Goal: Task Accomplishment & Management: Complete application form

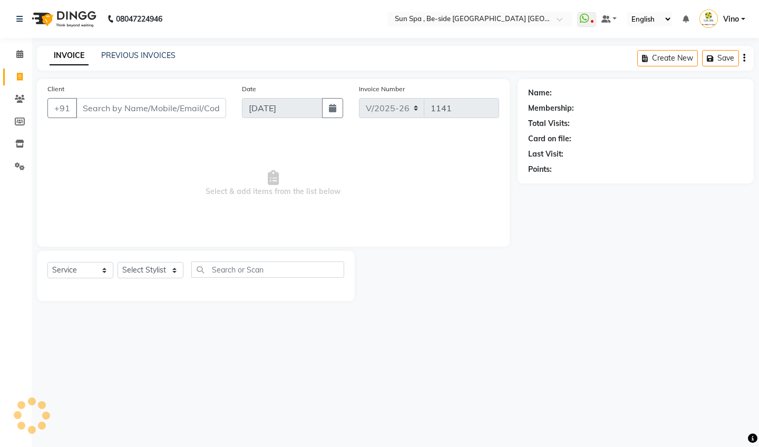
select select "5782"
select select "service"
click at [164, 109] on input "Client" at bounding box center [151, 108] width 150 height 20
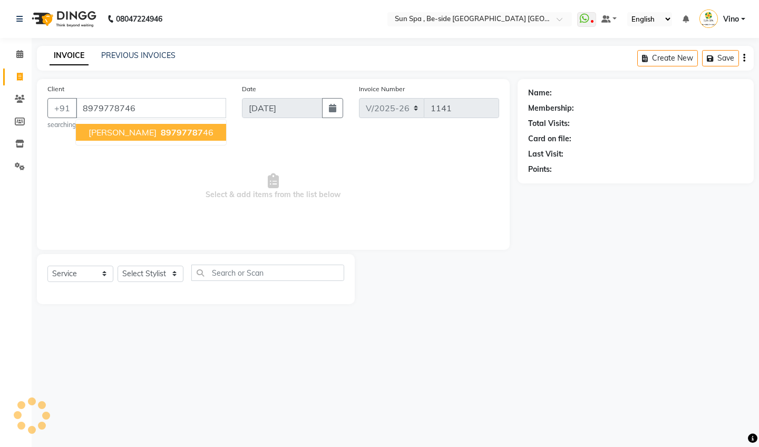
type input "8979778746"
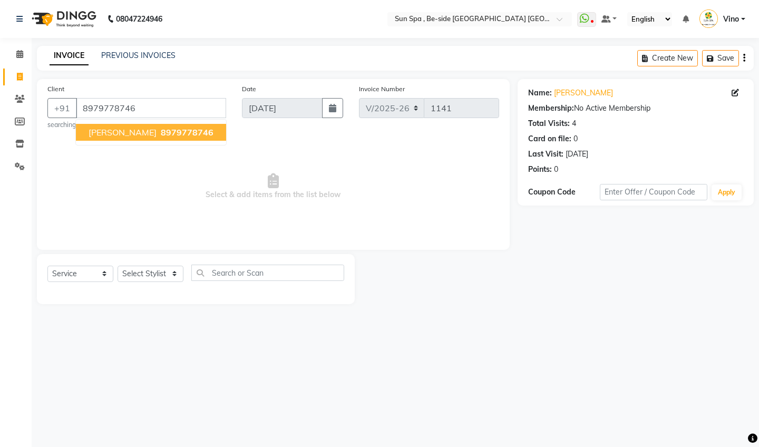
click at [148, 129] on span "[PERSON_NAME]" at bounding box center [123, 132] width 68 height 11
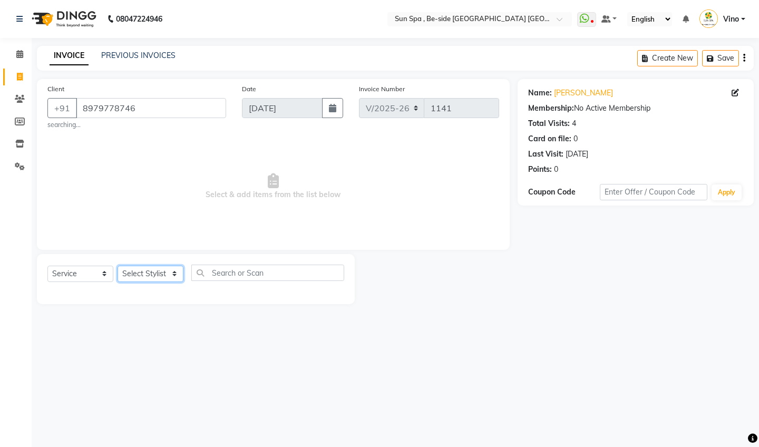
select select "40022"
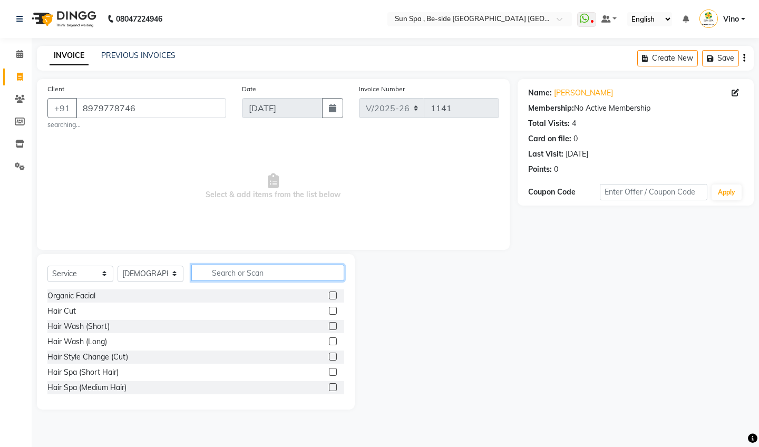
click at [247, 275] on input "text" at bounding box center [267, 272] width 153 height 16
click at [336, 311] on label at bounding box center [333, 311] width 8 height 8
click at [336, 311] on input "checkbox" at bounding box center [332, 311] width 7 height 7
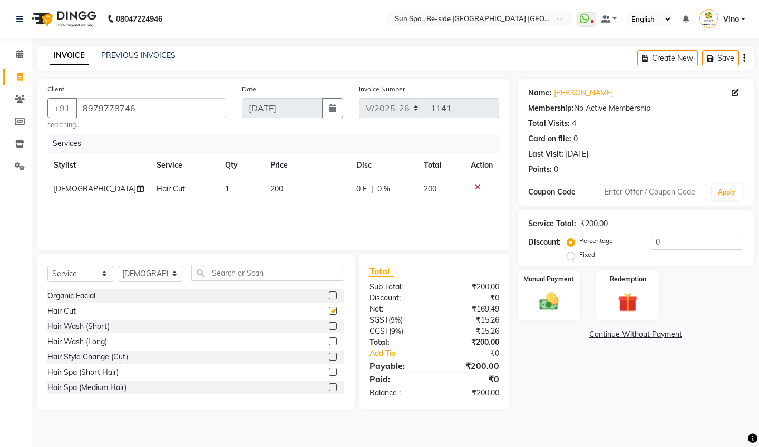
checkbox input "false"
click at [285, 272] on input "text" at bounding box center [267, 272] width 153 height 16
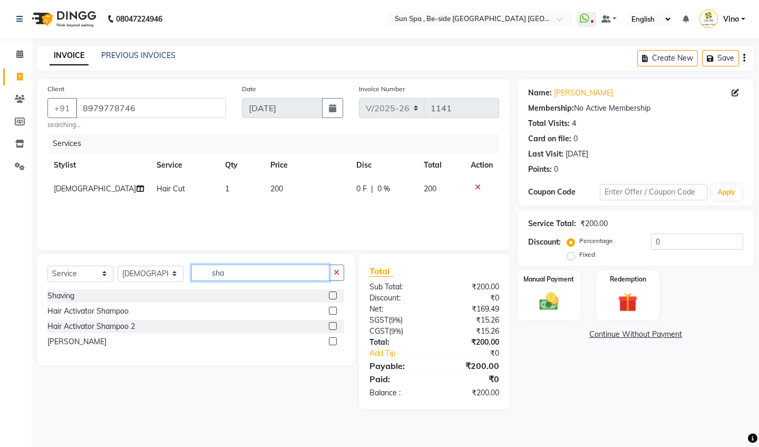
type input "sha"
click at [335, 294] on label at bounding box center [333, 295] width 8 height 8
click at [335, 294] on input "checkbox" at bounding box center [332, 295] width 7 height 7
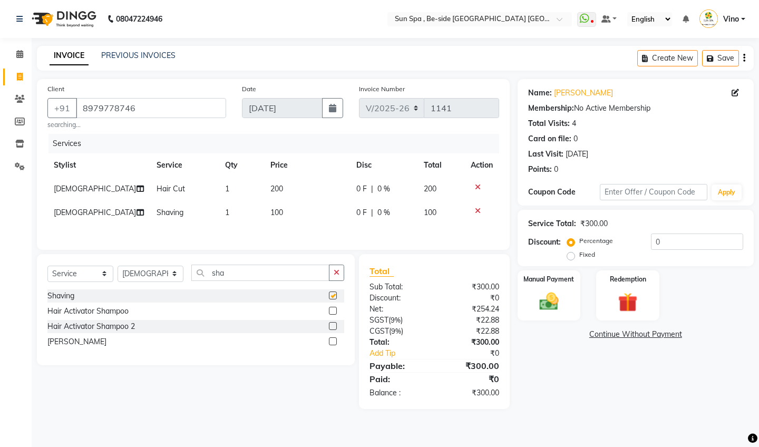
checkbox input "false"
click at [548, 299] on img at bounding box center [548, 301] width 33 height 23
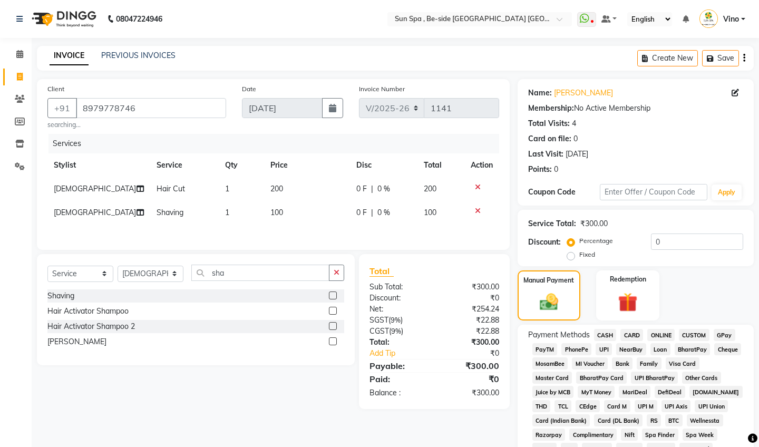
click at [664, 332] on span "ONLINE" at bounding box center [660, 335] width 27 height 12
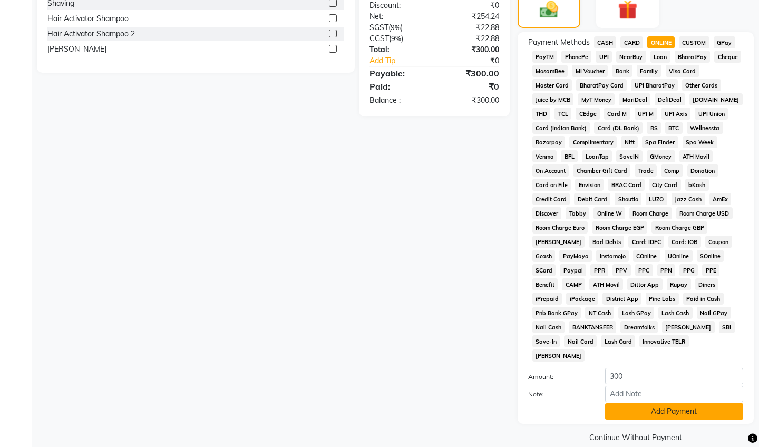
scroll to position [292, 0]
click at [660, 404] on button "Add Payment" at bounding box center [674, 412] width 138 height 16
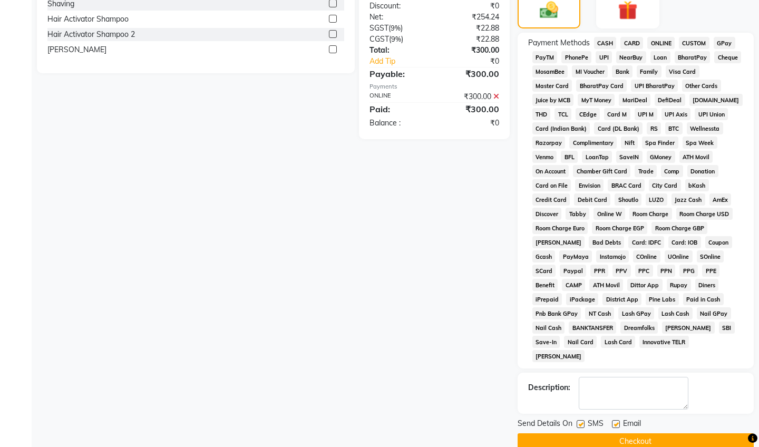
click at [637, 433] on button "Checkout" at bounding box center [635, 441] width 236 height 16
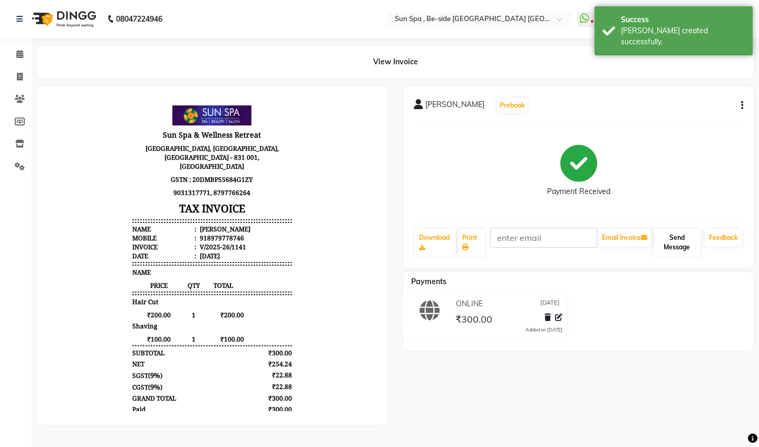
click at [680, 241] on button "Send Message" at bounding box center [676, 242] width 47 height 27
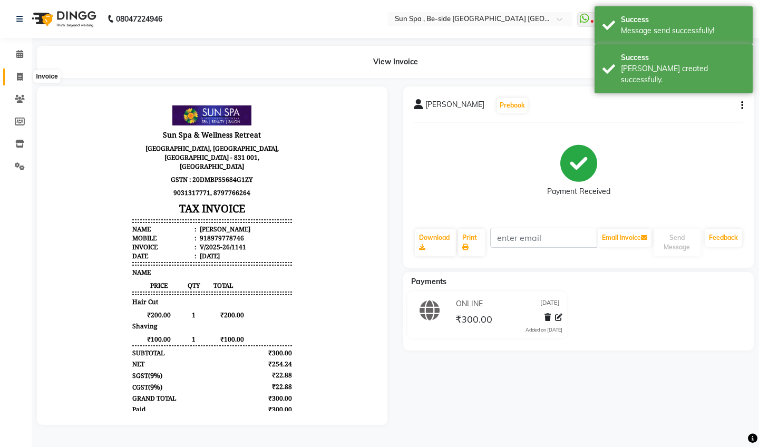
click at [21, 74] on icon at bounding box center [20, 77] width 6 height 8
select select "5782"
select select "service"
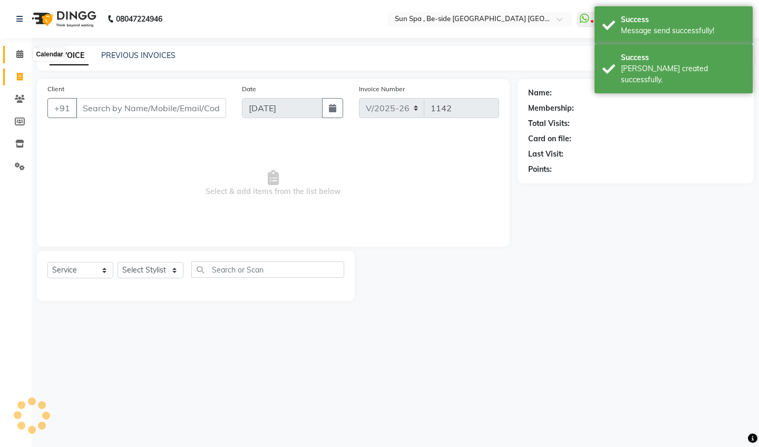
click at [21, 50] on icon at bounding box center [19, 54] width 7 height 8
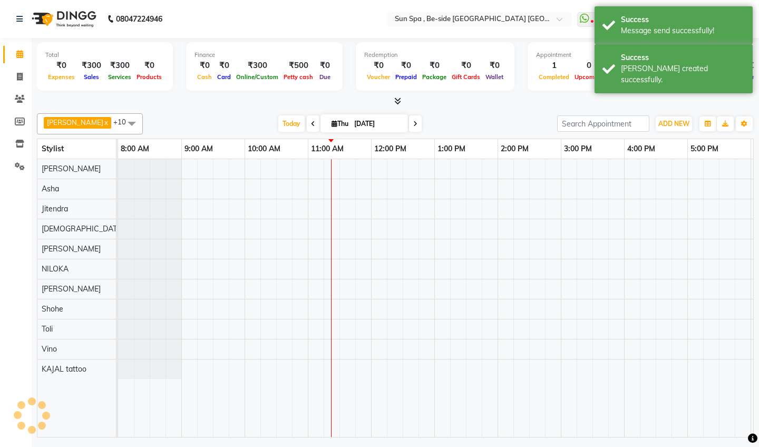
scroll to position [0, 190]
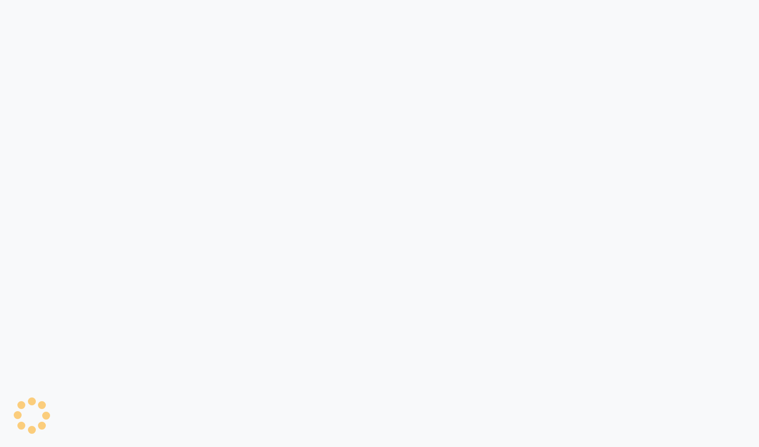
select select "service"
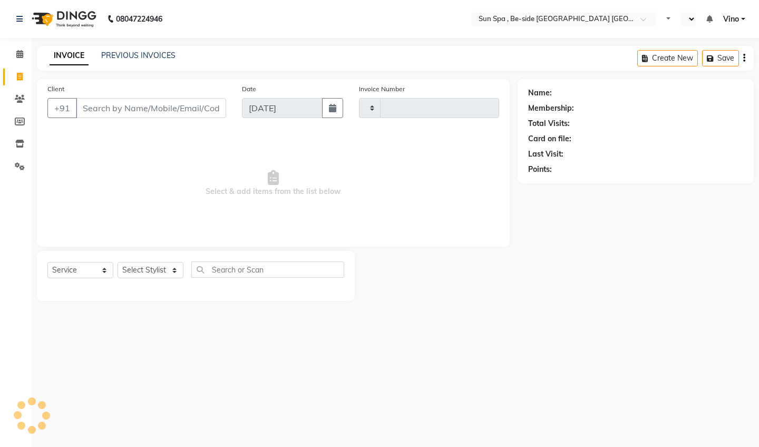
type input "1142"
select select "en"
select select "5782"
